Goal: Check status: Check status

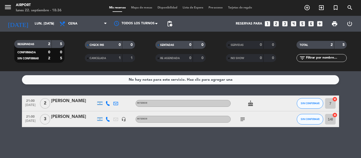
click at [109, 119] on icon at bounding box center [107, 119] width 5 height 5
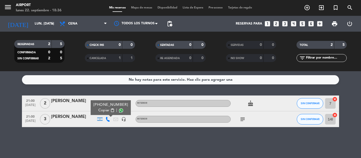
click at [110, 110] on span "content_paste" at bounding box center [112, 110] width 4 height 4
click at [89, 133] on div "No hay notas para este servicio. Haz clic para agregar una 21:00 [DATE] 2 [PERS…" at bounding box center [180, 114] width 361 height 87
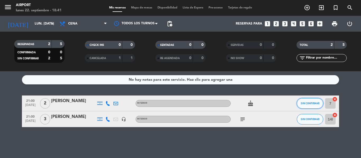
click at [314, 102] on button "SIN CONFIRMAR" at bounding box center [309, 103] width 26 height 11
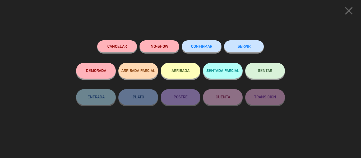
click at [204, 48] on span "CONFIRMAR" at bounding box center [201, 46] width 21 height 4
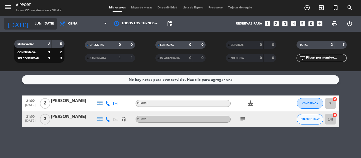
click at [40, 21] on input "lun. [DATE]" at bounding box center [54, 23] width 45 height 9
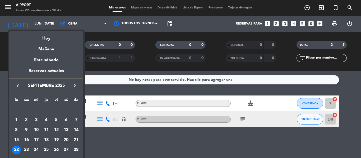
click at [67, 139] on div "20" at bounding box center [66, 140] width 9 height 9
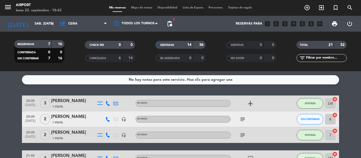
click at [42, 22] on input "sáb. [DATE]" at bounding box center [54, 23] width 45 height 9
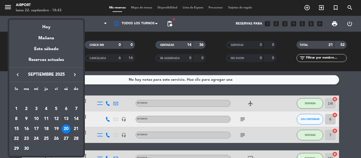
click at [64, 116] on div "13" at bounding box center [66, 119] width 9 height 9
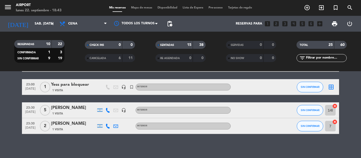
scroll to position [397, 0]
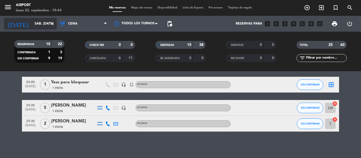
click at [46, 25] on input "sáb. [DATE]" at bounding box center [54, 23] width 45 height 9
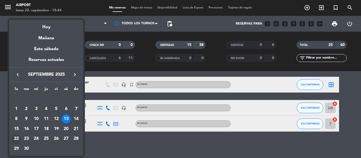
click at [16, 137] on div "22" at bounding box center [16, 139] width 9 height 9
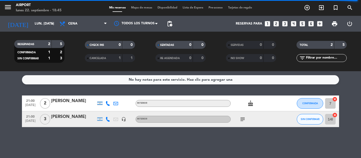
scroll to position [0, 0]
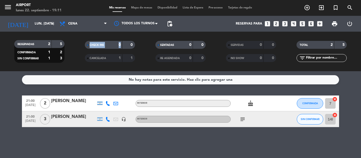
drag, startPoint x: 161, startPoint y: 36, endPoint x: 177, endPoint y: 31, distance: 17.4
click at [177, 31] on div "menu Airport lunes 22. septiembre - 19:11 Mis reservas Mapa de mesas Disponibil…" at bounding box center [180, 35] width 361 height 71
click at [35, 28] on input "lun. [DATE]" at bounding box center [54, 23] width 45 height 9
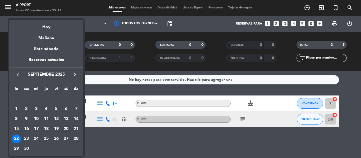
click at [67, 130] on div "20" at bounding box center [66, 129] width 9 height 9
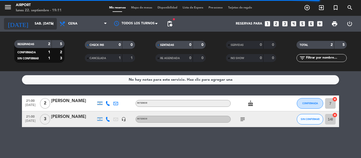
click at [42, 22] on input "sáb. [DATE]" at bounding box center [54, 23] width 45 height 9
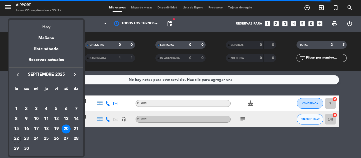
click at [42, 30] on div "Hoy" at bounding box center [46, 25] width 74 height 11
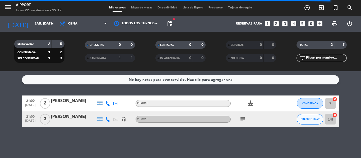
type input "lun. [DATE]"
click at [32, 23] on input "lun. [DATE]" at bounding box center [54, 23] width 45 height 9
